Goal: Information Seeking & Learning: Learn about a topic

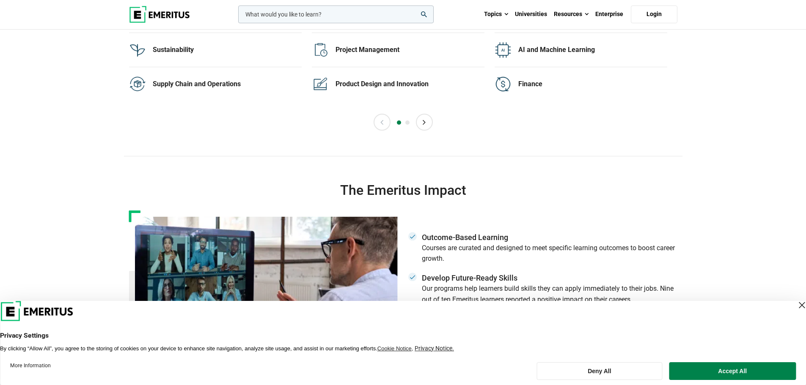
scroll to position [1649, 0]
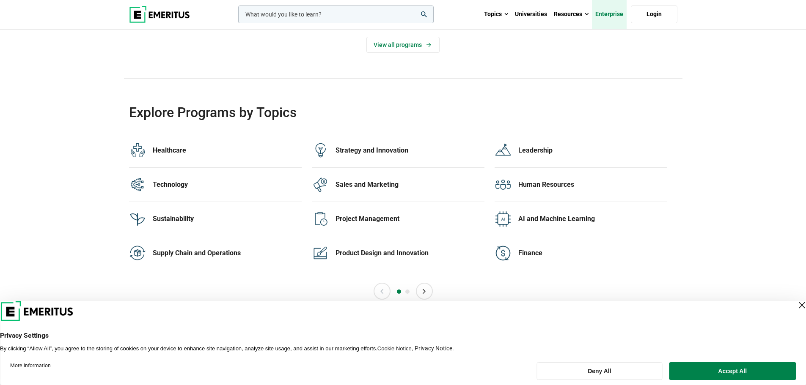
click at [614, 15] on link "Enterprise" at bounding box center [609, 15] width 35 height 30
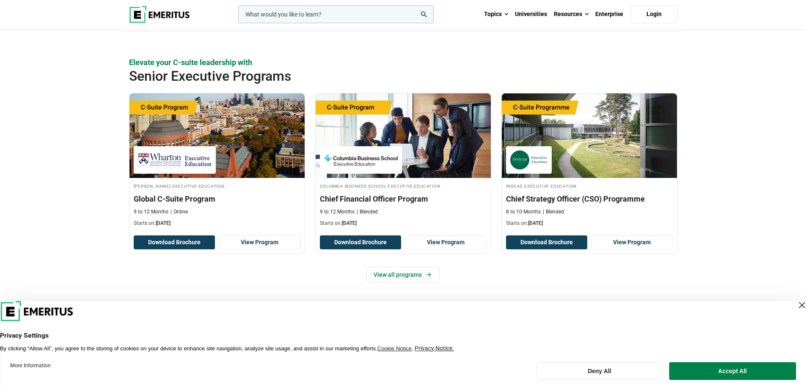
scroll to position [381, 0]
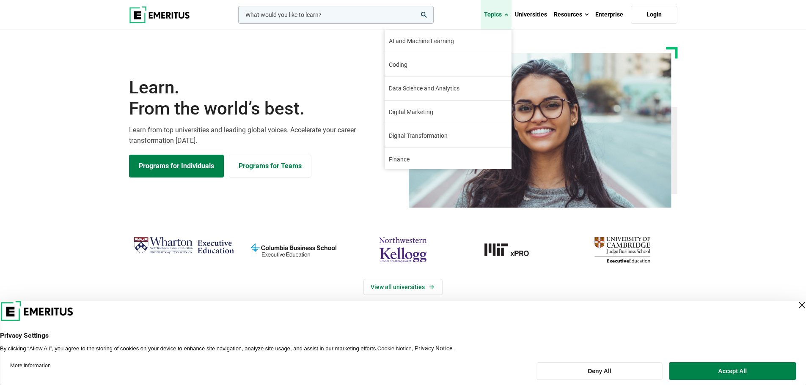
click at [499, 15] on link "Topics" at bounding box center [495, 15] width 31 height 30
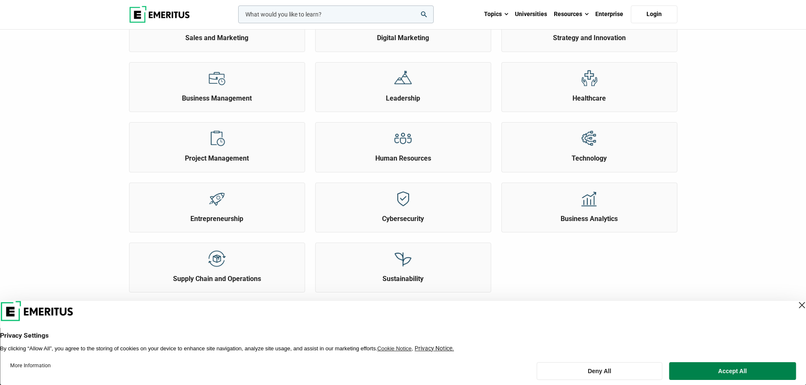
scroll to position [254, 0]
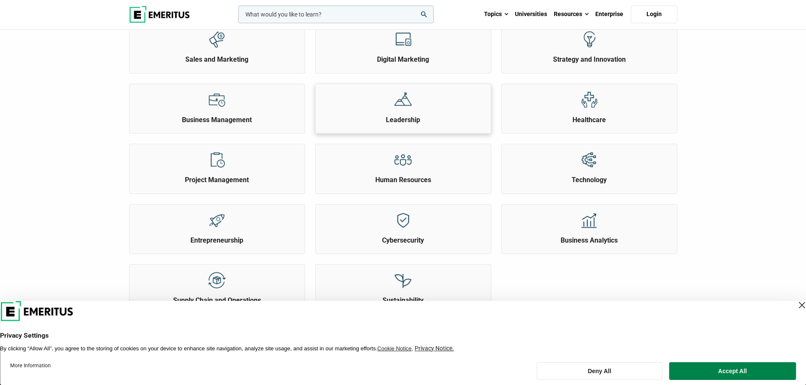
click at [401, 93] on img at bounding box center [402, 99] width 19 height 19
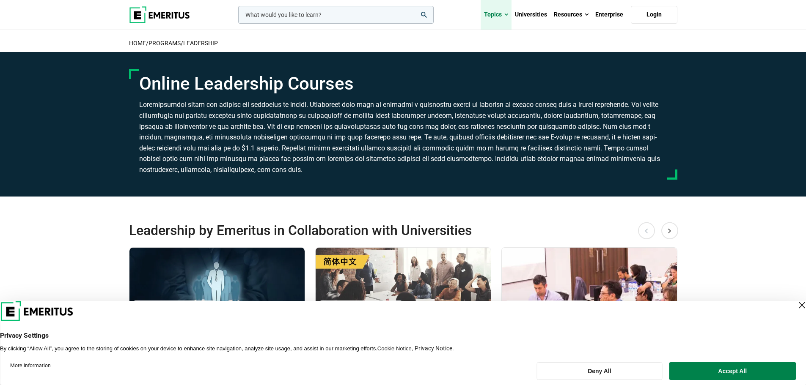
click at [502, 13] on link "Topics" at bounding box center [495, 15] width 31 height 30
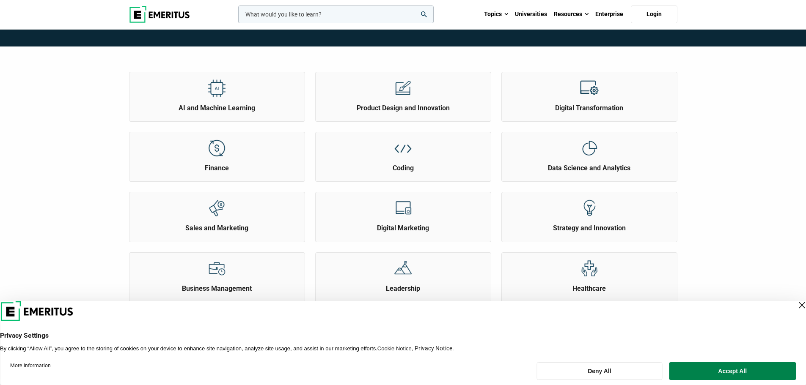
scroll to position [85, 0]
